Goal: Transaction & Acquisition: Download file/media

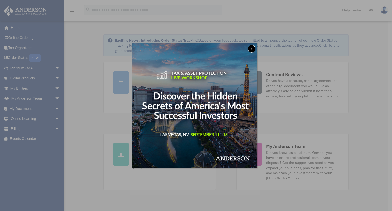
click at [251, 49] on button "x" at bounding box center [252, 49] width 8 height 8
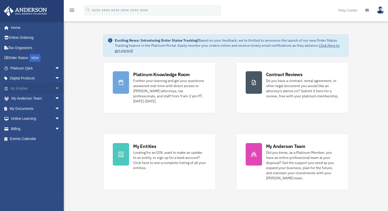
click at [27, 88] on link "My Entities arrow_drop_down" at bounding box center [36, 88] width 64 height 10
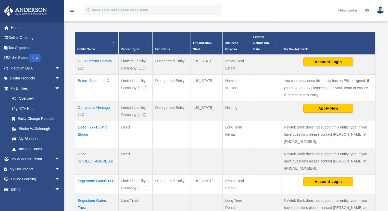
scroll to position [153, 0]
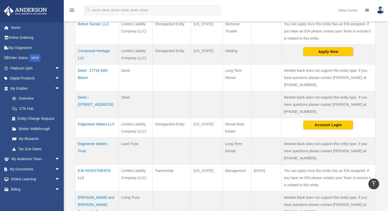
click at [105, 121] on td "Edgestone Waters LLC" at bounding box center [96, 128] width 43 height 20
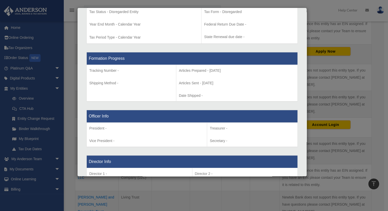
scroll to position [0, 0]
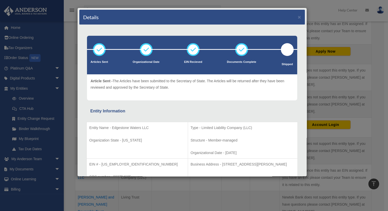
click at [19, 167] on div "Details × Articles Sent Organizational Date" at bounding box center [194, 105] width 388 height 211
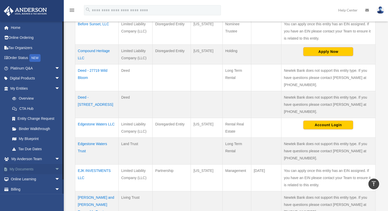
click at [20, 167] on link "My Documents arrow_drop_down" at bounding box center [36, 169] width 64 height 10
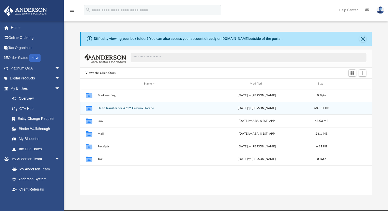
scroll to position [112, 288]
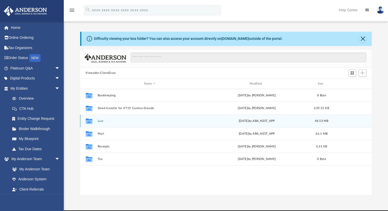
click at [129, 124] on div "Collaborated Folder Law [DATE] by ABA_NEST_APP 48.53 MB" at bounding box center [226, 120] width 292 height 13
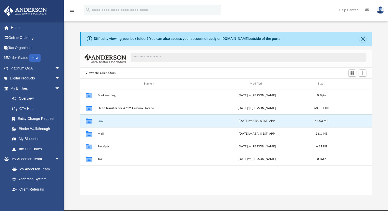
click at [100, 119] on button "Law" at bounding box center [150, 120] width 105 height 3
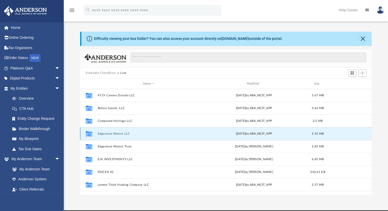
click at [117, 132] on button "Edgestone Waters LLC" at bounding box center [149, 133] width 103 height 3
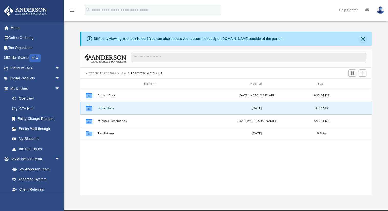
click at [109, 107] on button "Initial Docs" at bounding box center [150, 107] width 105 height 3
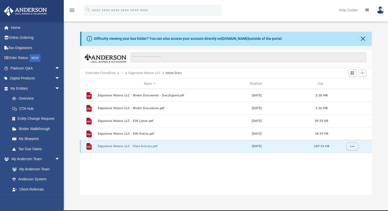
click at [138, 146] on button "Edgestone Waters LLC - Filed Articles.pdf" at bounding box center [150, 146] width 105 height 3
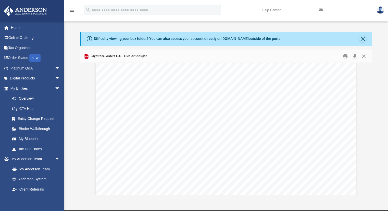
scroll to position [0, 0]
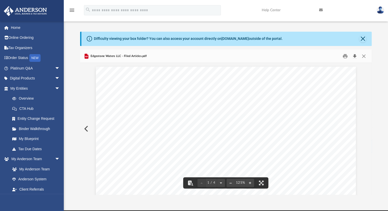
click at [355, 55] on button "Download" at bounding box center [354, 56] width 9 height 8
click at [364, 39] on button "Close" at bounding box center [362, 38] width 7 height 7
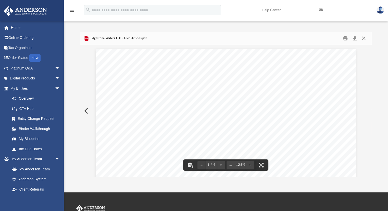
click at [84, 112] on button "Preview" at bounding box center [85, 111] width 11 height 14
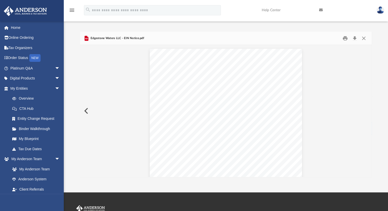
click at [84, 112] on button "Preview" at bounding box center [85, 111] width 11 height 14
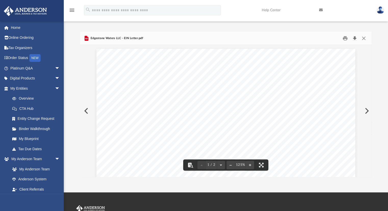
click at [354, 37] on button "Download" at bounding box center [354, 38] width 9 height 8
click at [364, 38] on button "Close" at bounding box center [363, 38] width 9 height 8
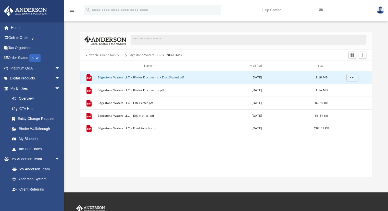
click at [124, 76] on button "Edgestone Waters LLC - Binder Documents - DocuSigned.pdf" at bounding box center [150, 77] width 105 height 3
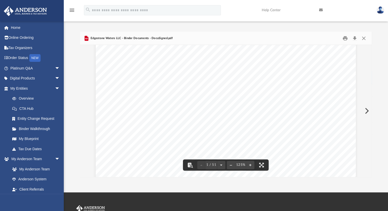
scroll to position [102, 0]
click at [219, 107] on div "[DATE] [PERSON_NAME] [STREET_ADDRESS] Re: Edgestone Waters LLC Enclosed you wil…" at bounding box center [226, 115] width 260 height 337
click at [355, 37] on button "Download" at bounding box center [354, 38] width 9 height 8
